Goal: Task Accomplishment & Management: Manage account settings

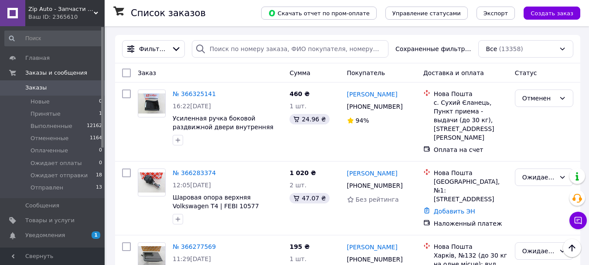
scroll to position [237, 0]
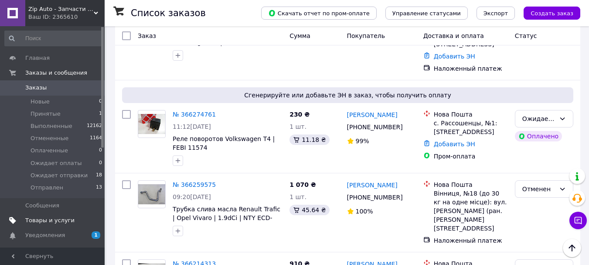
click at [46, 224] on span "Товары и услуги" at bounding box center [49, 220] width 49 height 8
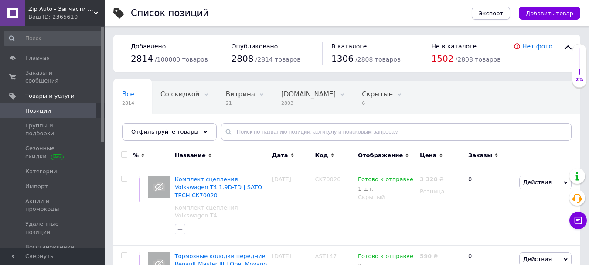
click at [496, 13] on span "Экспорт" at bounding box center [491, 13] width 24 height 7
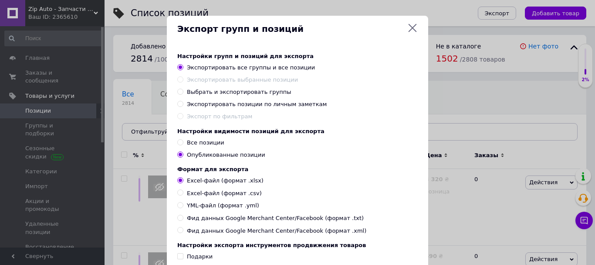
click at [197, 145] on span "Все позиции" at bounding box center [205, 142] width 37 height 7
click at [183, 145] on input "Все позиции" at bounding box center [180, 142] width 6 height 6
radio input "true"
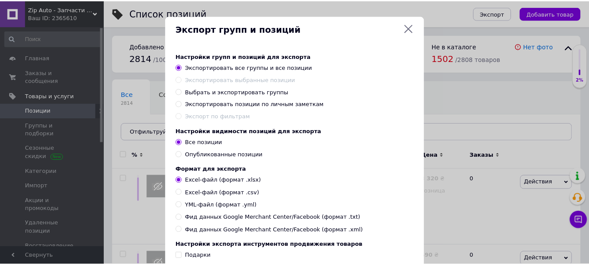
scroll to position [116, 0]
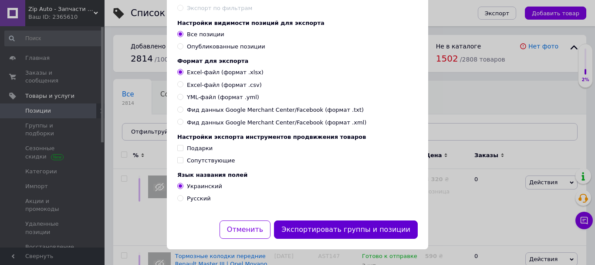
click at [343, 231] on button "Экспортировать группы и позиции" at bounding box center [346, 229] width 144 height 19
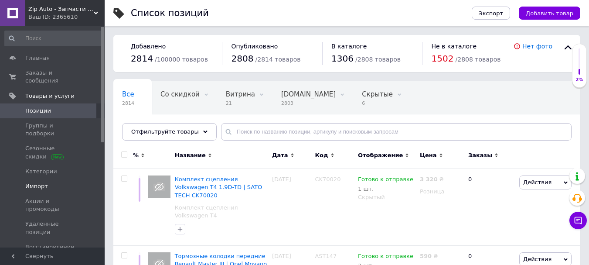
click at [36, 182] on span "Импорт" at bounding box center [36, 186] width 23 height 8
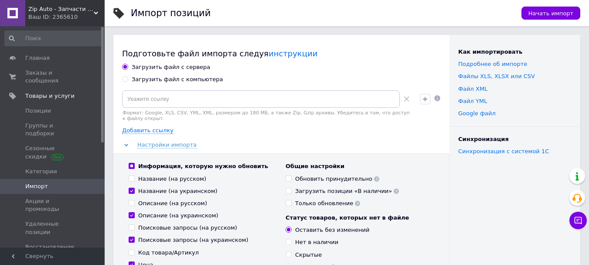
click at [189, 78] on div "Загрузить файл с компьютера" at bounding box center [178, 79] width 92 height 8
click at [128, 78] on input "Загрузить файл с компьютера" at bounding box center [125, 79] width 6 height 6
radio input "true"
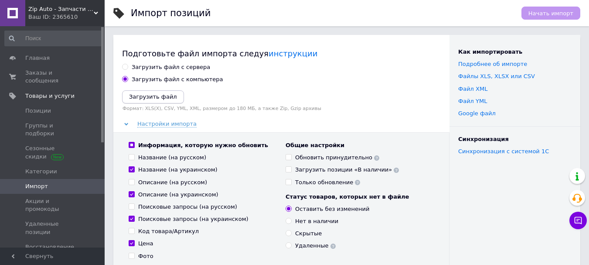
click at [158, 92] on button "Загрузить файл" at bounding box center [153, 96] width 62 height 13
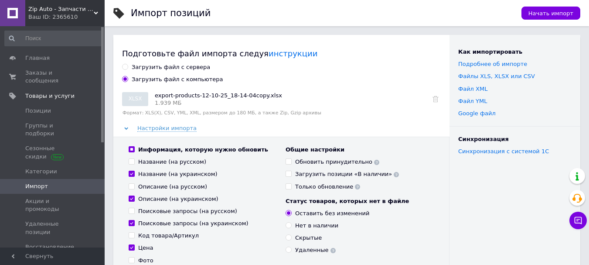
click at [130, 171] on input "Название (на украинском)" at bounding box center [132, 173] width 6 height 6
checkbox input "false"
click at [130, 201] on input "Описание (на украинском)" at bounding box center [132, 198] width 6 height 6
checkbox input "false"
click at [130, 224] on input "Поисковые запросы (на украинском)" at bounding box center [132, 223] width 6 height 6
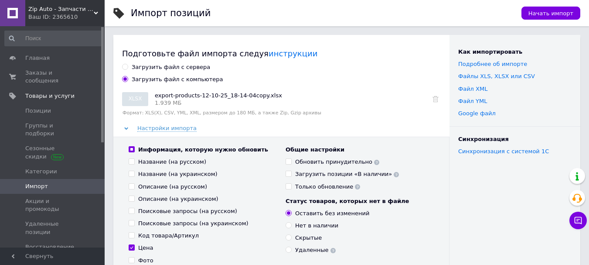
checkbox input "false"
click at [130, 247] on input "Цена" at bounding box center [132, 247] width 6 height 6
checkbox input "false"
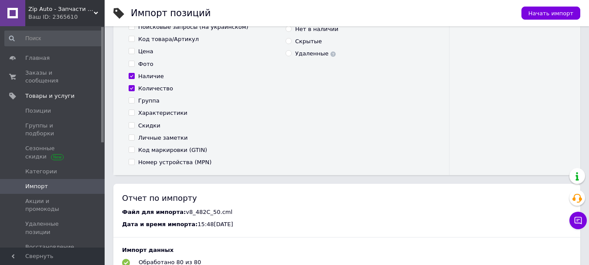
scroll to position [197, 0]
click at [130, 77] on input "Наличие" at bounding box center [132, 75] width 6 height 6
checkbox input "false"
click at [130, 84] on label "Количество" at bounding box center [151, 88] width 44 height 8
click at [130, 85] on input "Количество" at bounding box center [132, 88] width 6 height 6
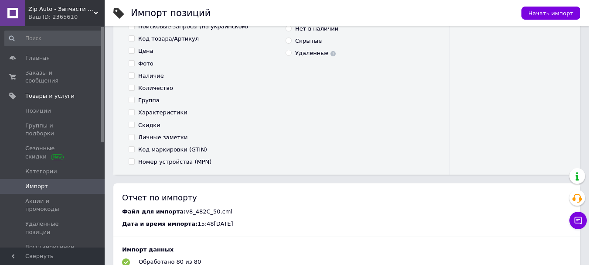
checkbox input "false"
click at [130, 113] on input "Характеристики" at bounding box center [132, 112] width 6 height 6
checkbox input "true"
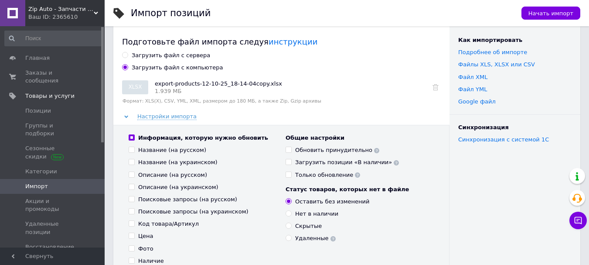
scroll to position [0, 0]
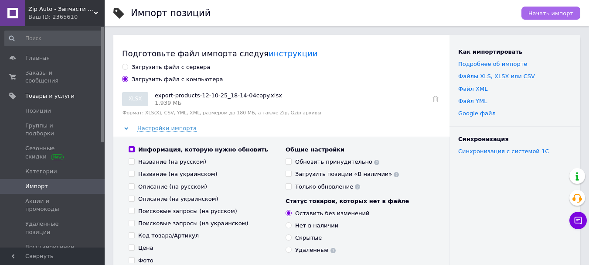
click at [544, 17] on button "Начать импорт" at bounding box center [550, 13] width 59 height 13
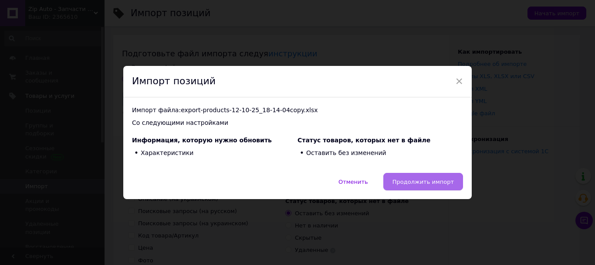
click at [423, 181] on span "Продолжить импорт" at bounding box center [423, 181] width 61 height 7
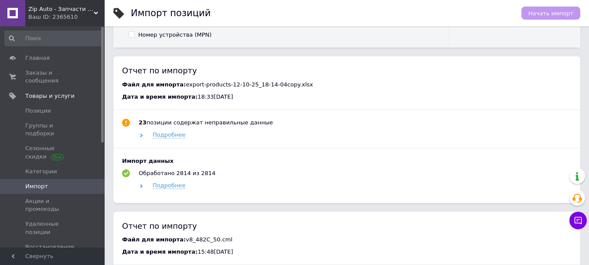
scroll to position [322, 0]
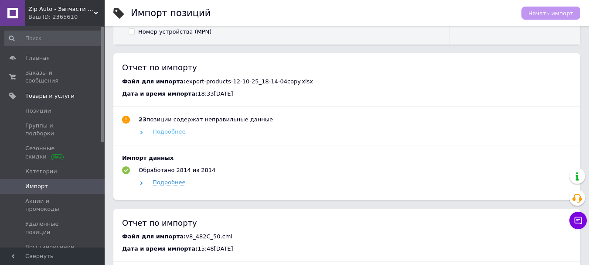
click at [169, 130] on span "Подробнее" at bounding box center [169, 131] width 33 height 7
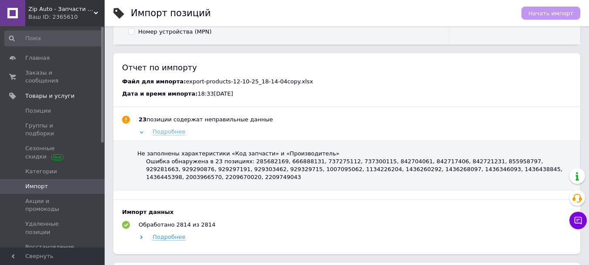
click at [169, 130] on span "Подробнее" at bounding box center [169, 131] width 33 height 7
